Goal: Find specific page/section: Find specific page/section

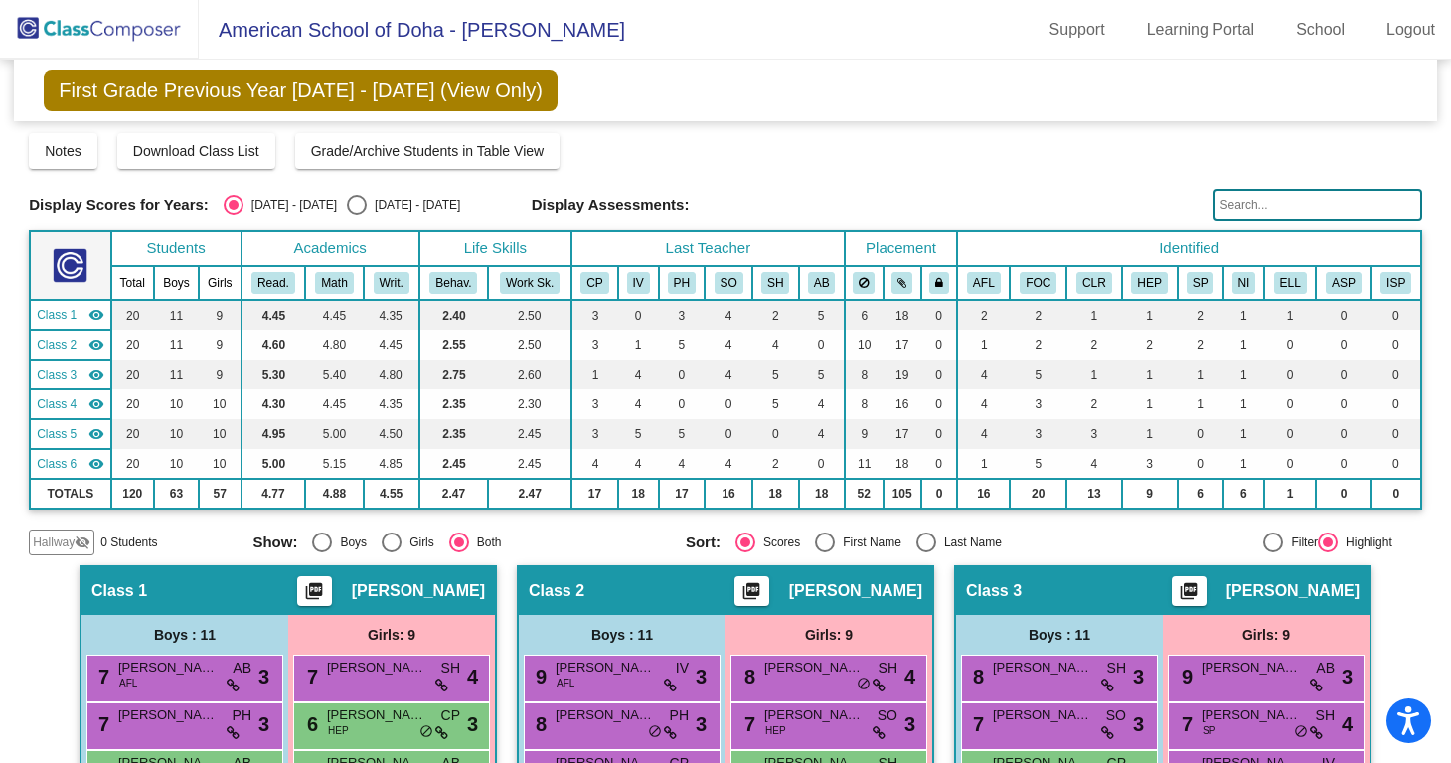
scroll to position [1046, 0]
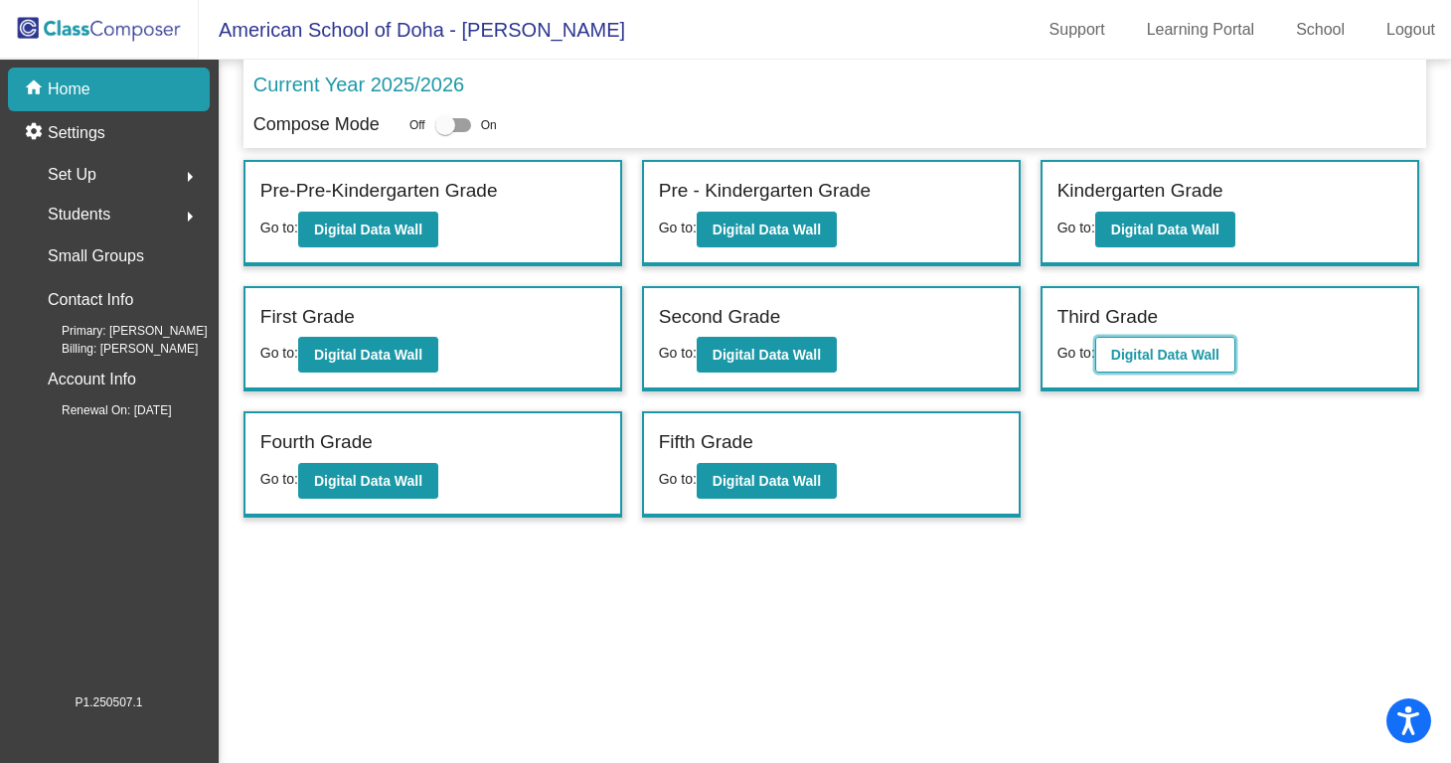
click at [1156, 364] on button "Digital Data Wall" at bounding box center [1165, 355] width 140 height 36
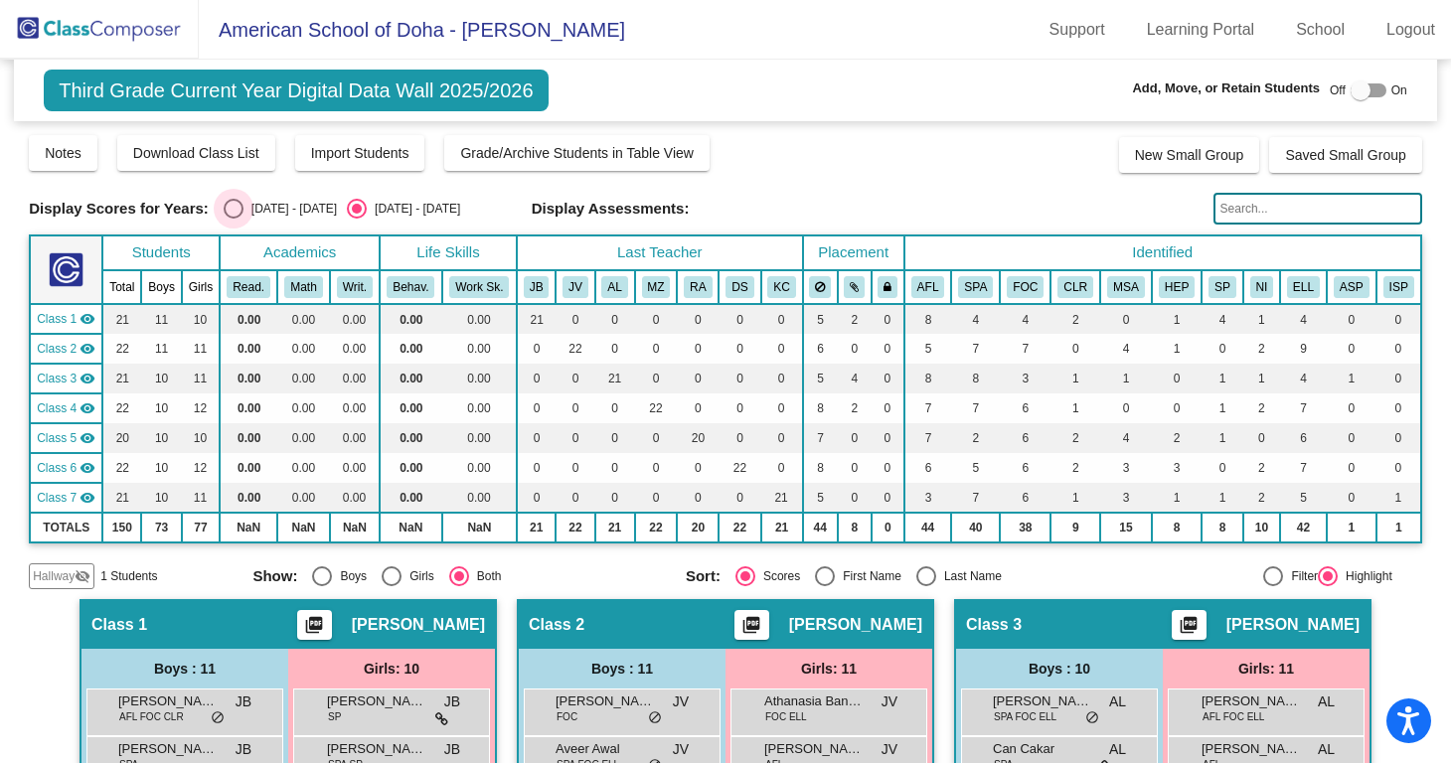
click at [263, 212] on div "[DATE] - [DATE]" at bounding box center [289, 209] width 93 height 18
click at [234, 219] on input "[DATE] - [DATE]" at bounding box center [233, 219] width 1 height 1
radio input "true"
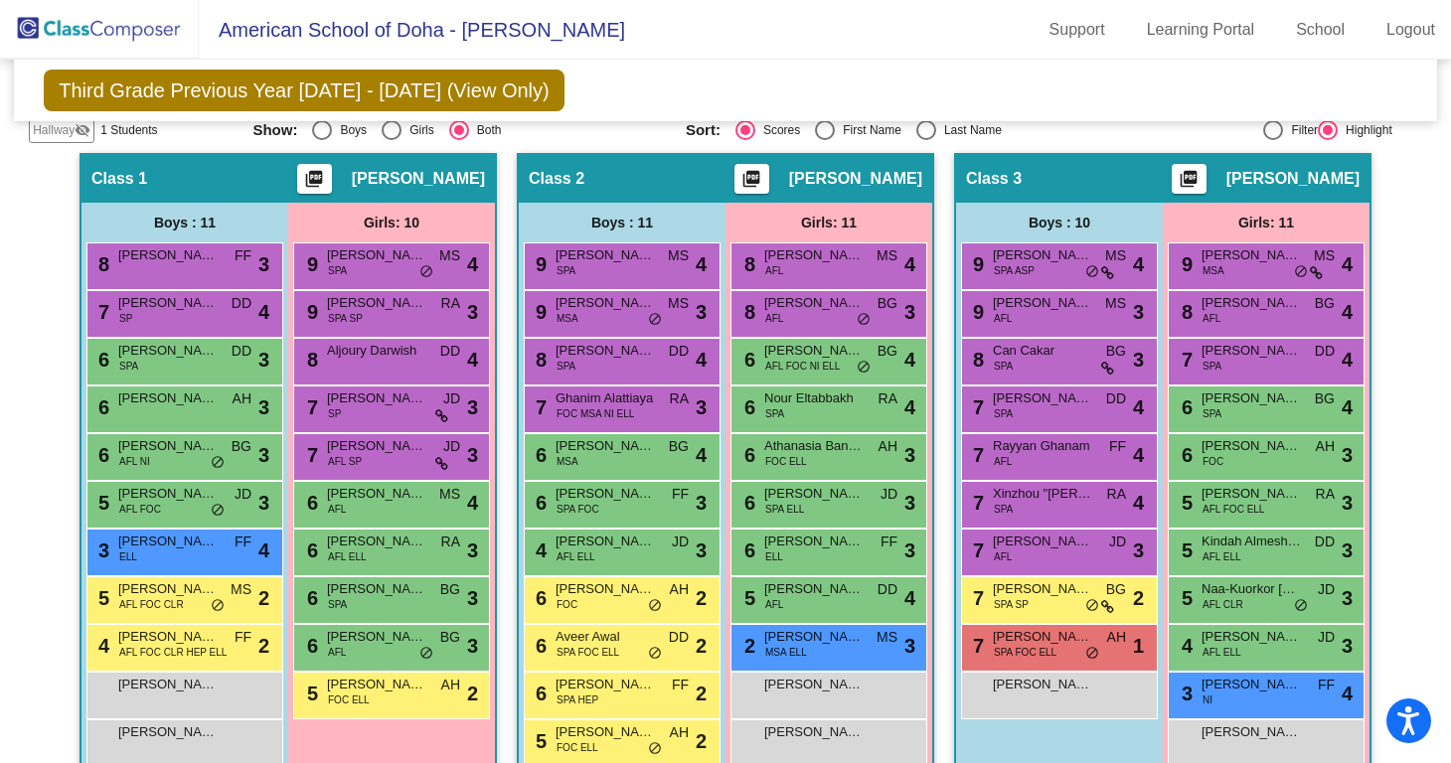
scroll to position [445, 0]
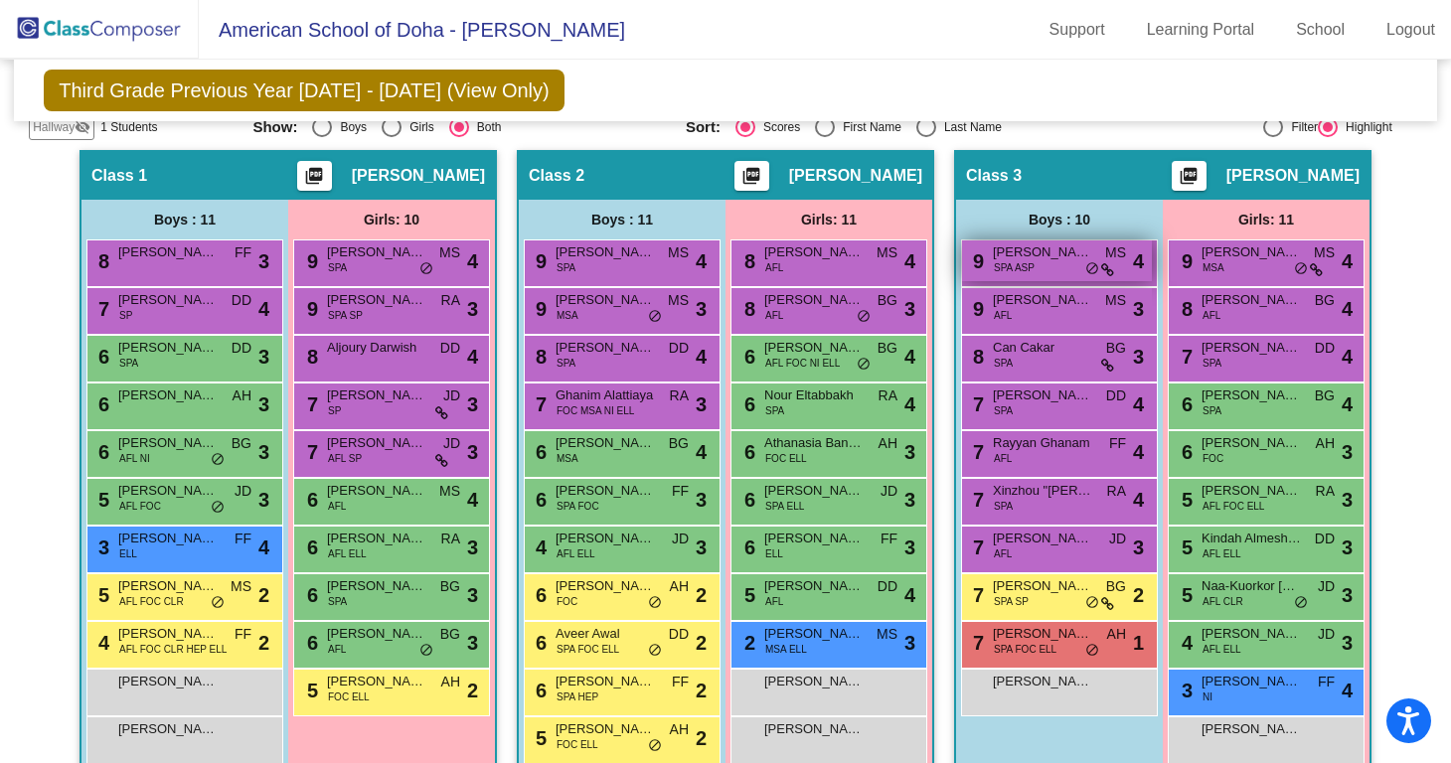
click at [1023, 266] on span "SPA ASP" at bounding box center [1014, 267] width 41 height 15
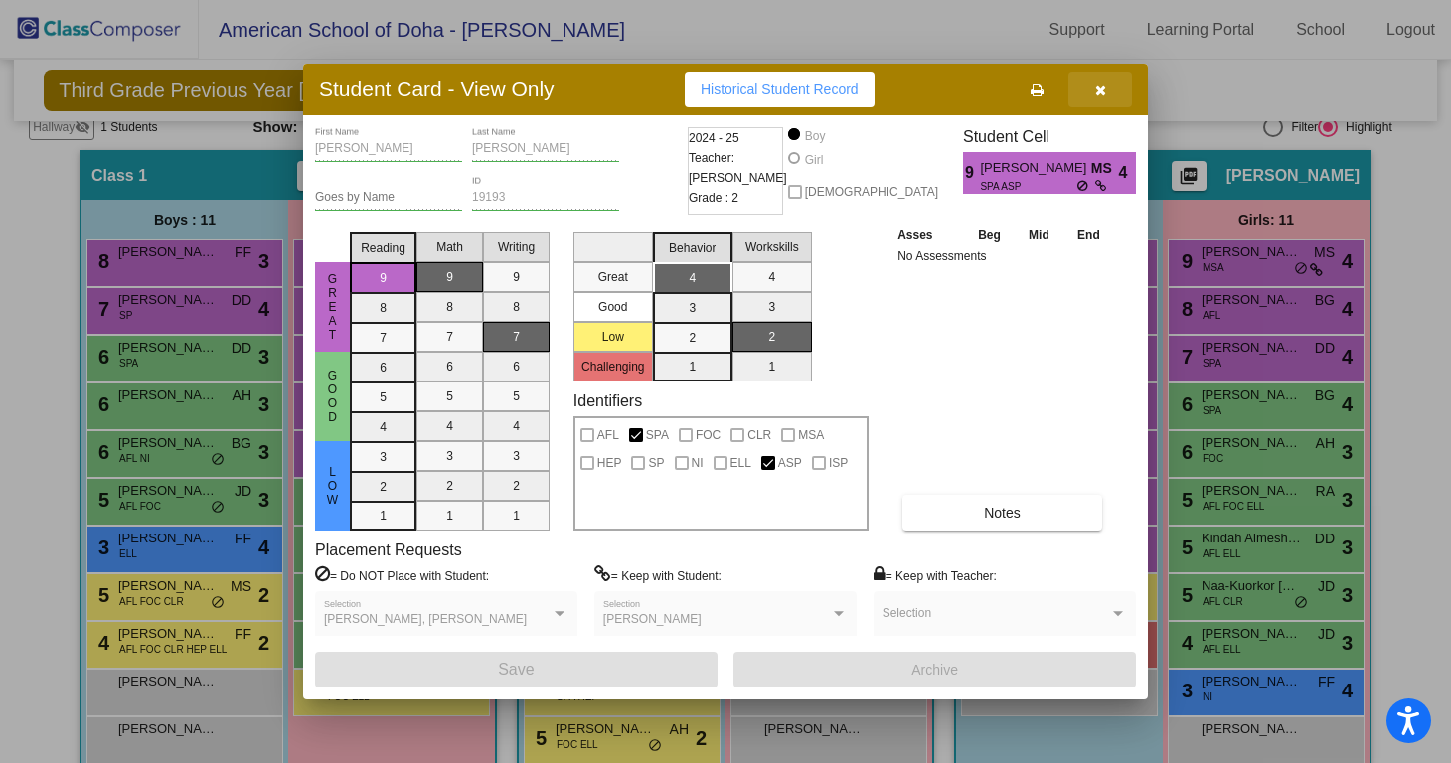
click at [1100, 87] on icon "button" at bounding box center [1100, 90] width 11 height 14
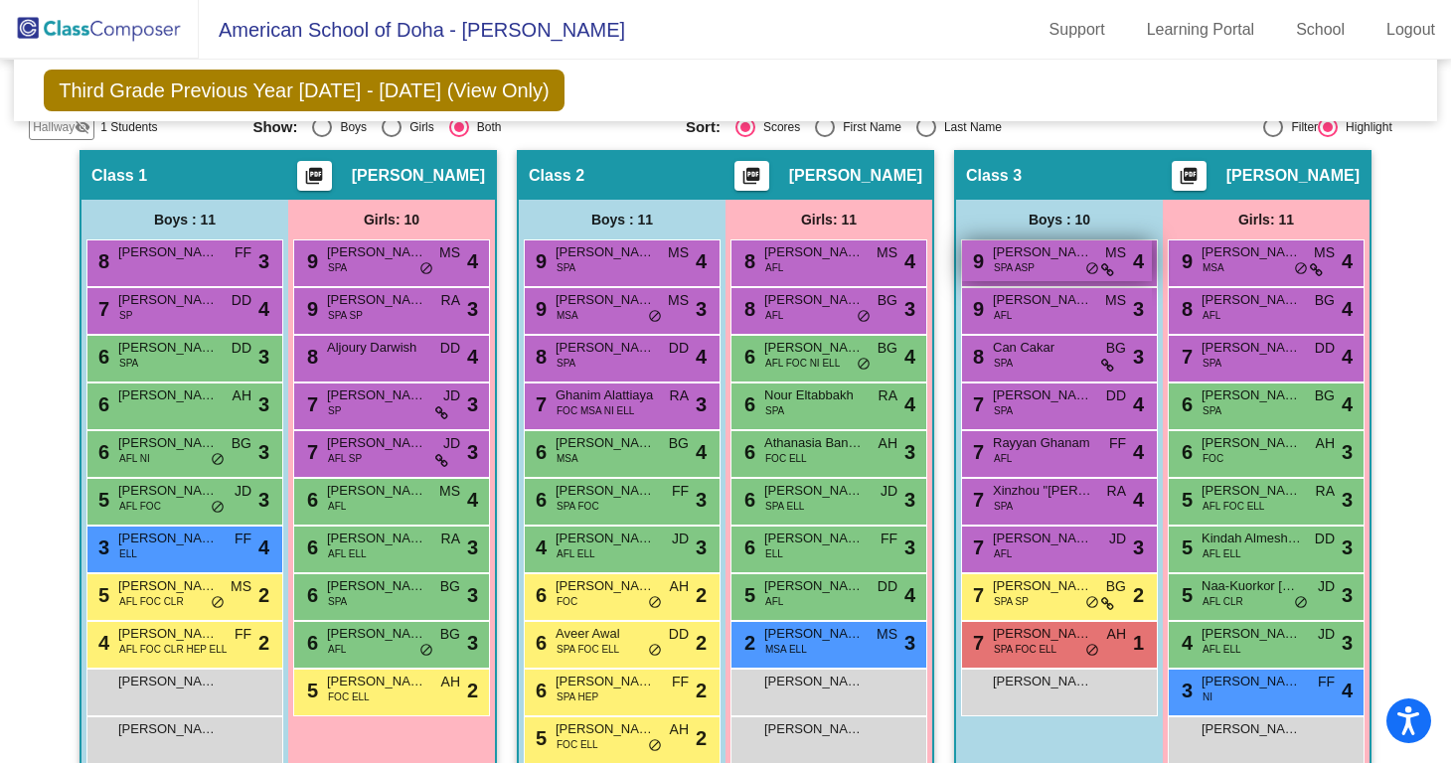
click at [1024, 251] on span "[PERSON_NAME]" at bounding box center [1042, 252] width 99 height 20
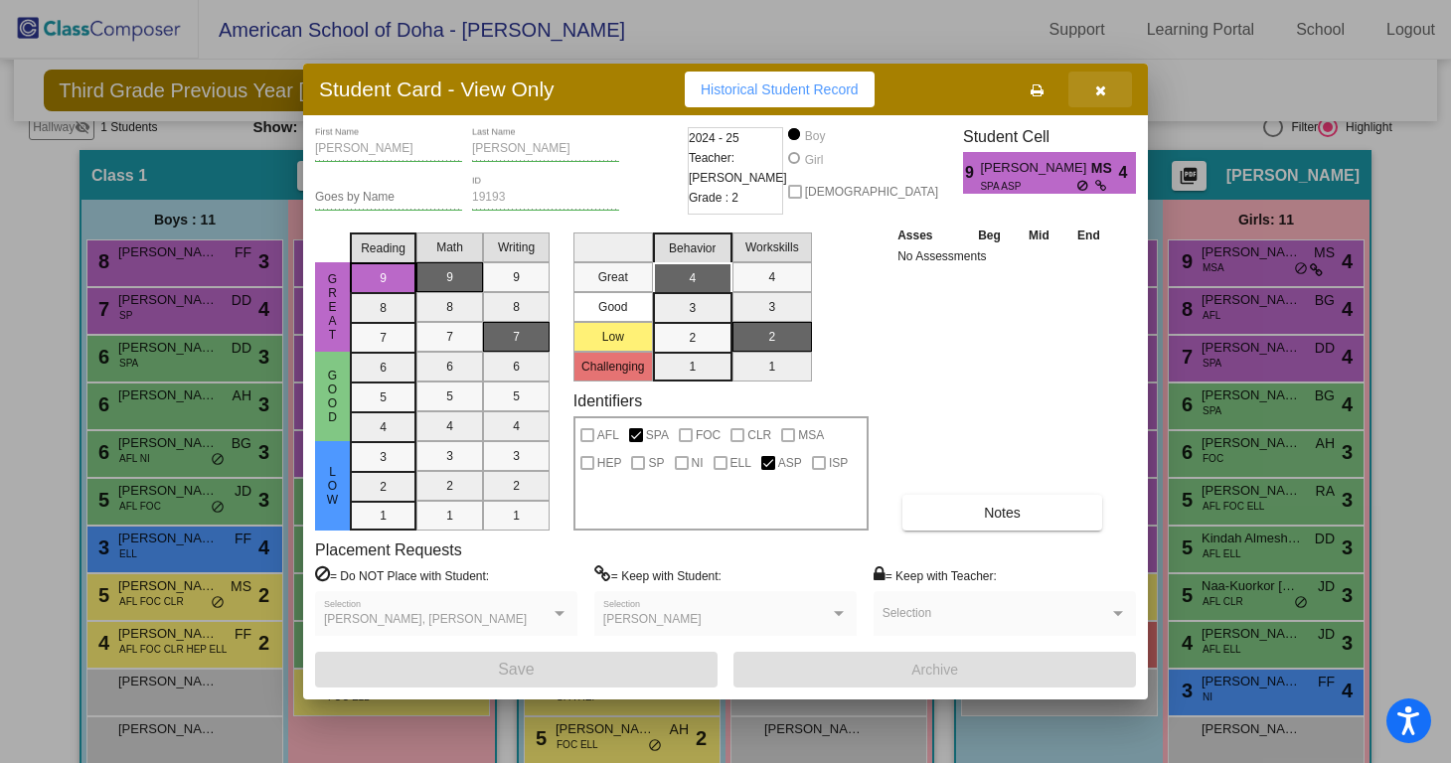
click at [1109, 91] on button "button" at bounding box center [1100, 90] width 64 height 36
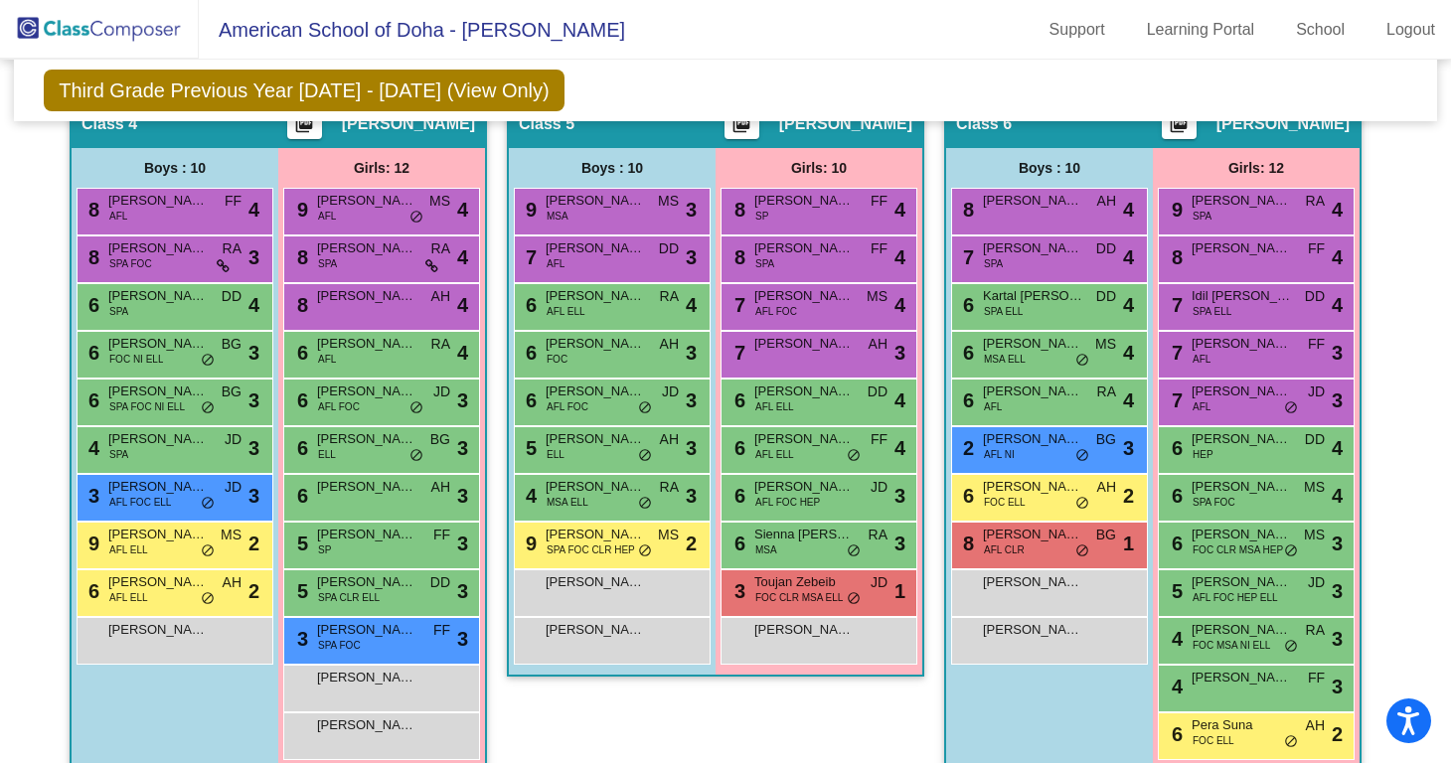
scroll to position [1139, 0]
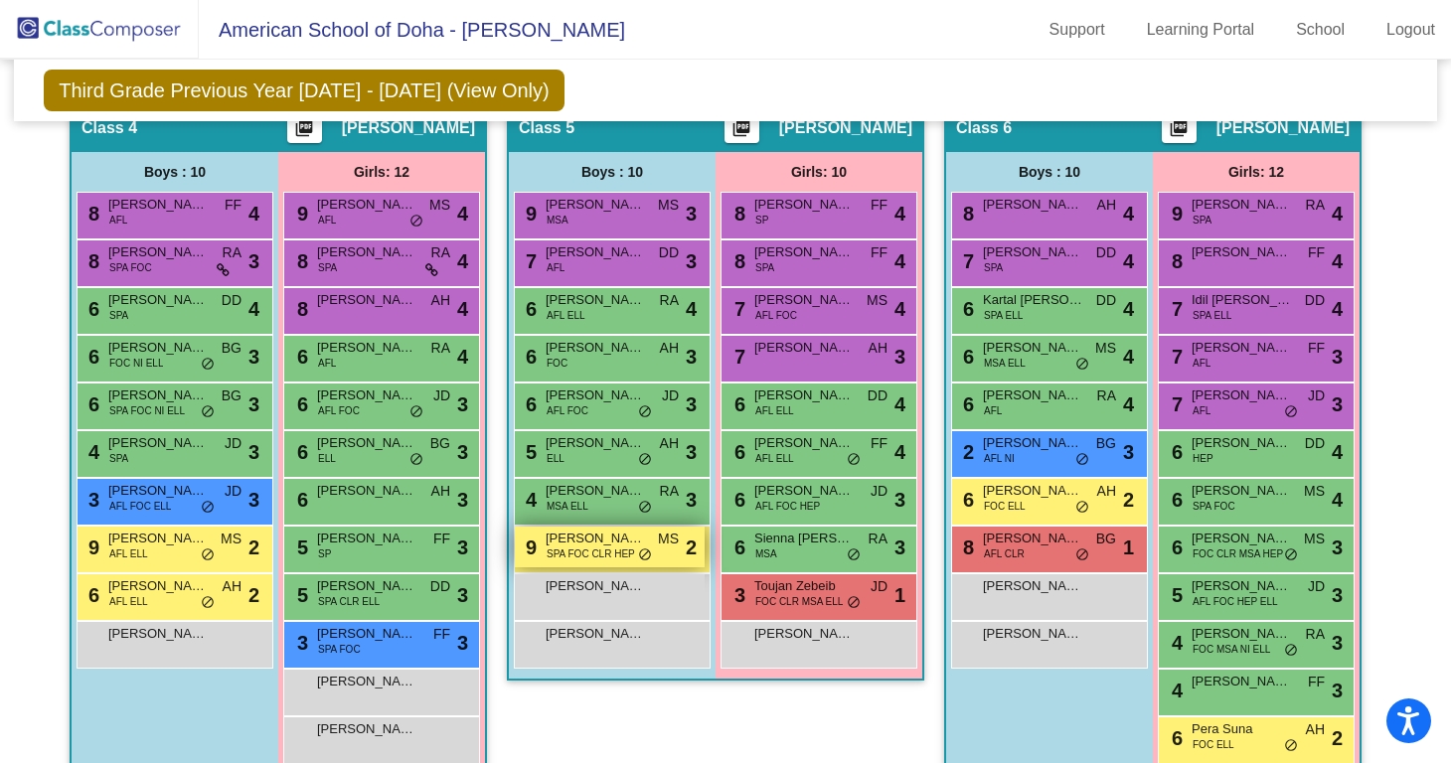
click at [591, 555] on span "SPA FOC CLR HEP" at bounding box center [591, 554] width 88 height 15
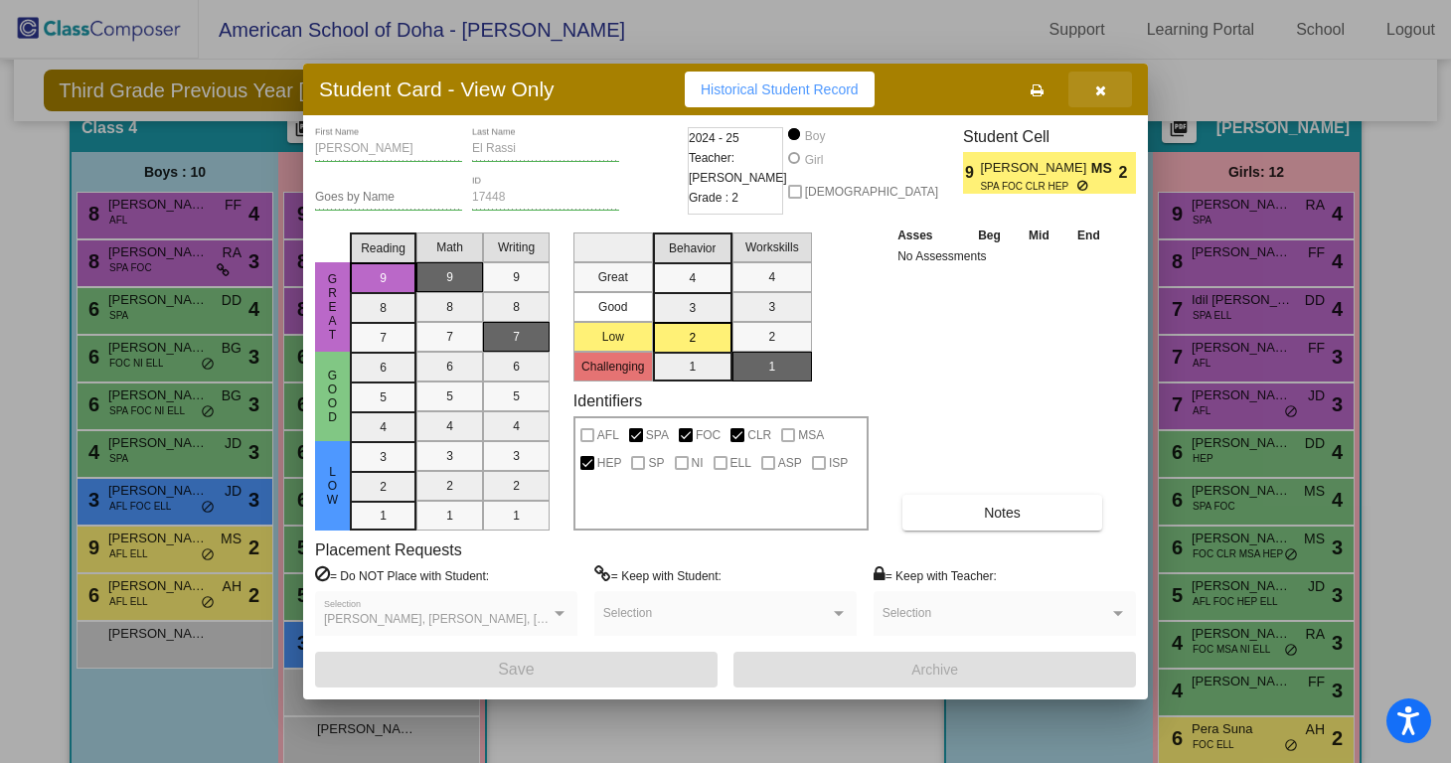
click at [1102, 82] on span "button" at bounding box center [1100, 89] width 11 height 16
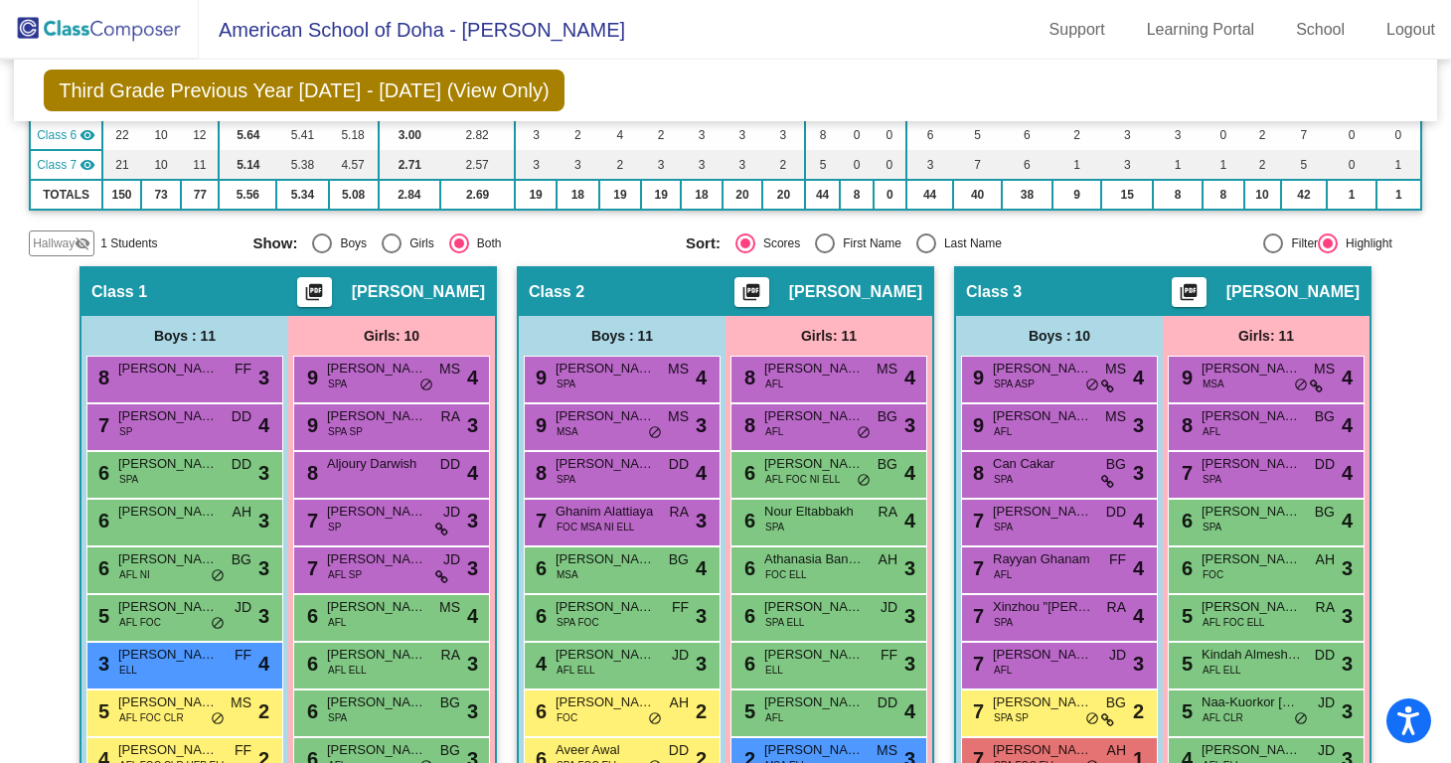
scroll to position [0, 0]
